Goal: Task Accomplishment & Management: Complete application form

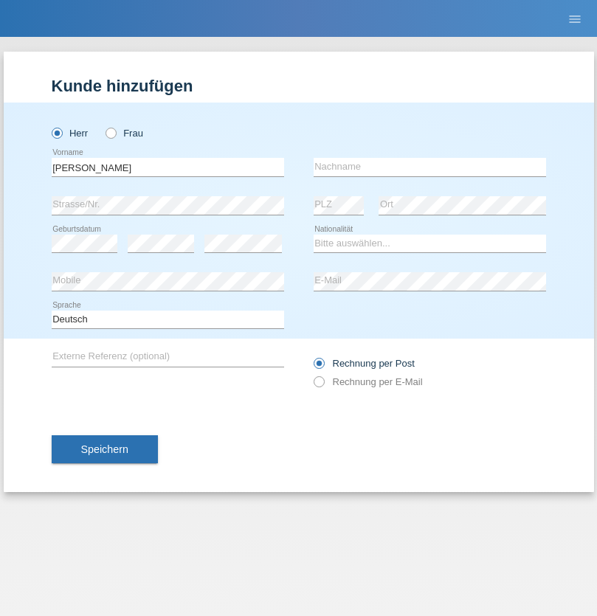
type input "[PERSON_NAME]"
click at [430, 167] on input "text" at bounding box center [430, 167] width 233 height 18
type input "Seenivasagam"
select select "LK"
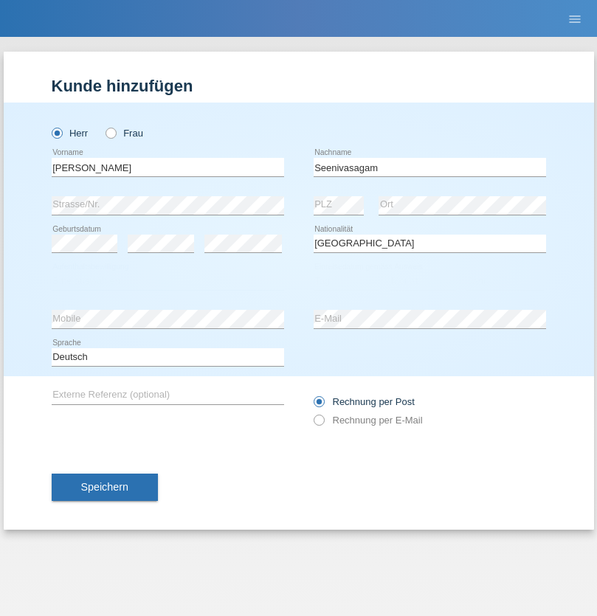
select select "C"
select select "03"
select select "08"
select select "2009"
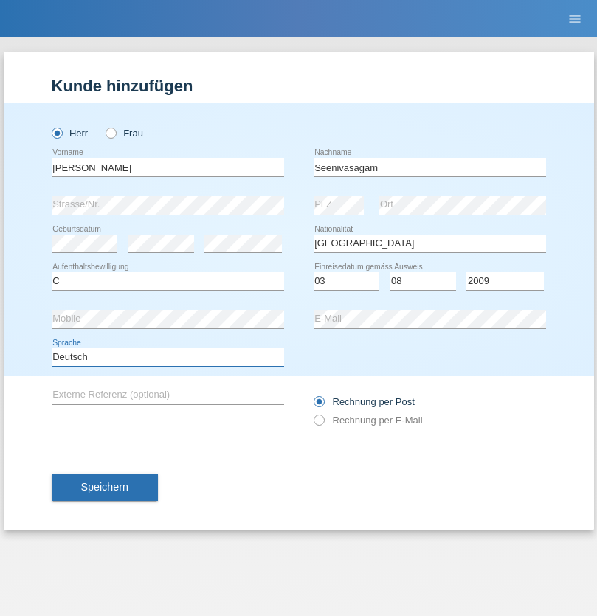
select select "en"
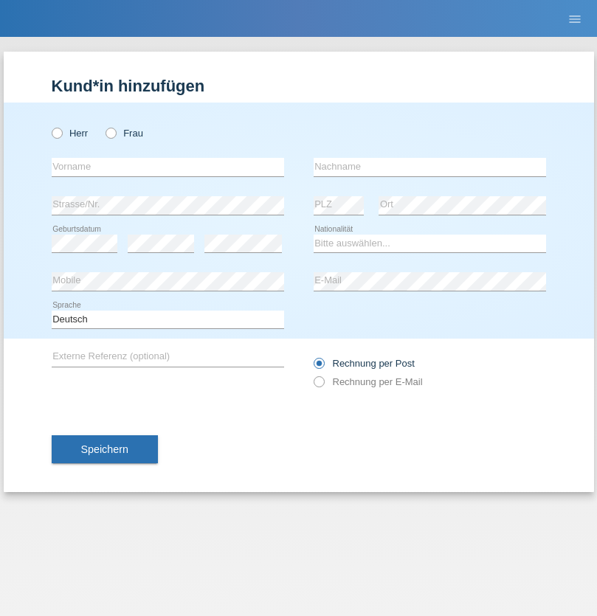
radio input "true"
click at [168, 167] on input "text" at bounding box center [168, 167] width 233 height 18
type input "Samuele"
click at [430, 167] on input "text" at bounding box center [430, 167] width 233 height 18
type input "Pizzardi"
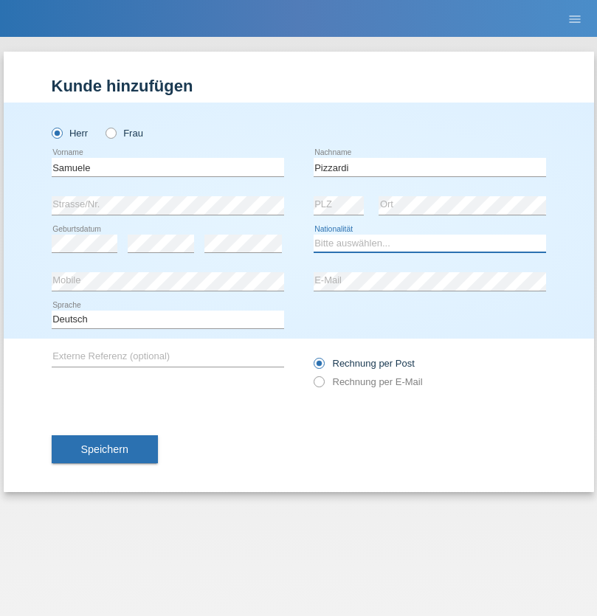
select select "IT"
select select "C"
select select "31"
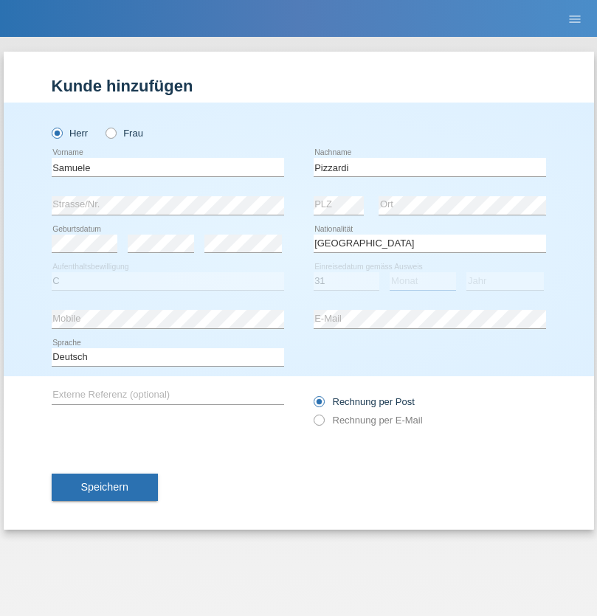
select select "12"
select select "2021"
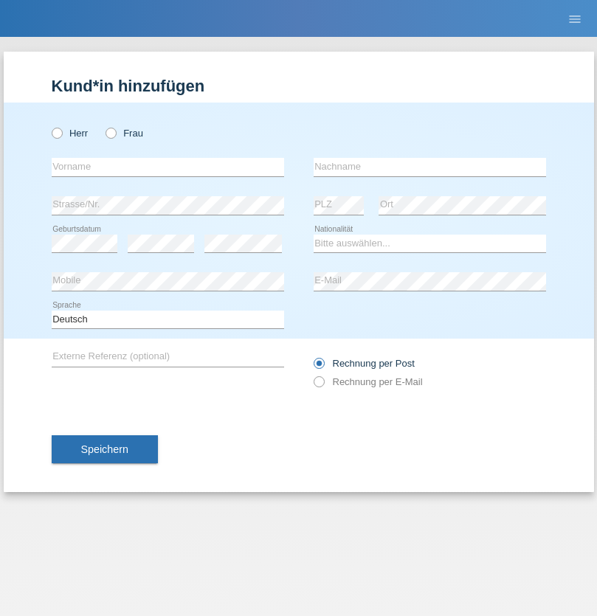
radio input "true"
click at [168, 167] on input "text" at bounding box center [168, 167] width 233 height 18
type input "Petar"
click at [430, 167] on input "text" at bounding box center [430, 167] width 233 height 18
type input "Katic"
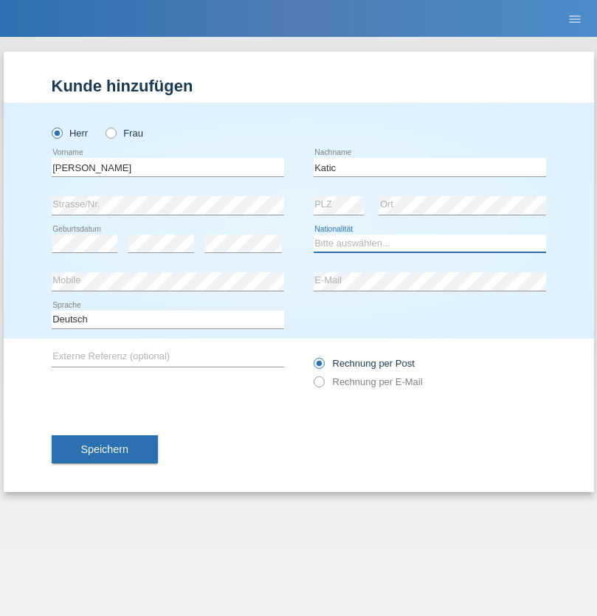
select select "HR"
select select "C"
select select "23"
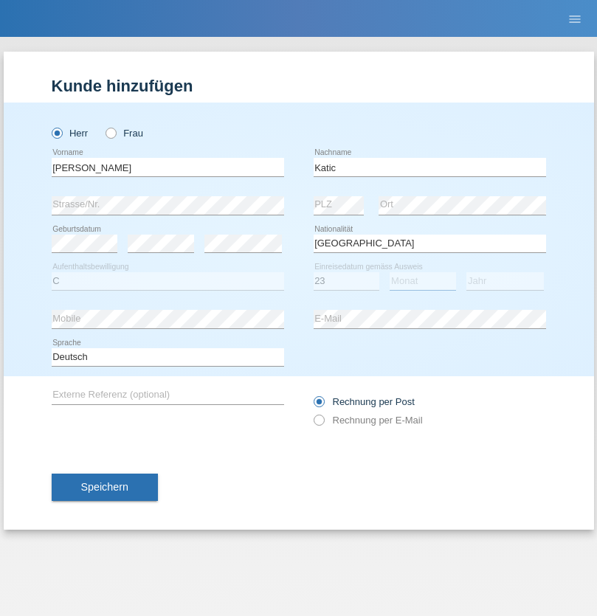
select select "03"
select select "2014"
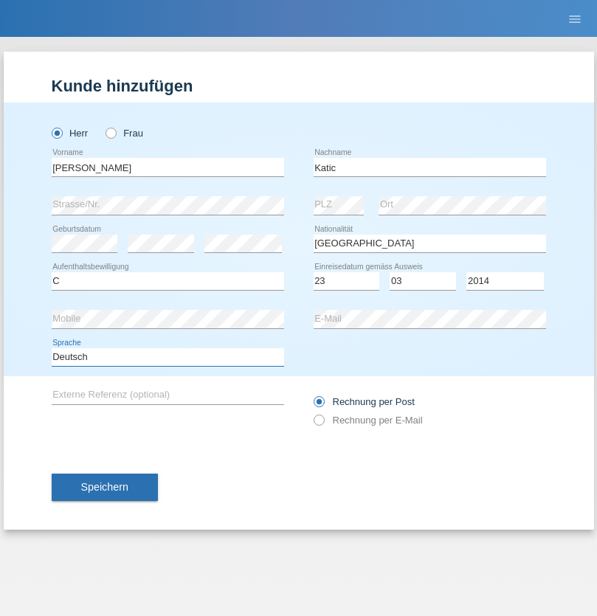
select select "en"
